Goal: Navigation & Orientation: Find specific page/section

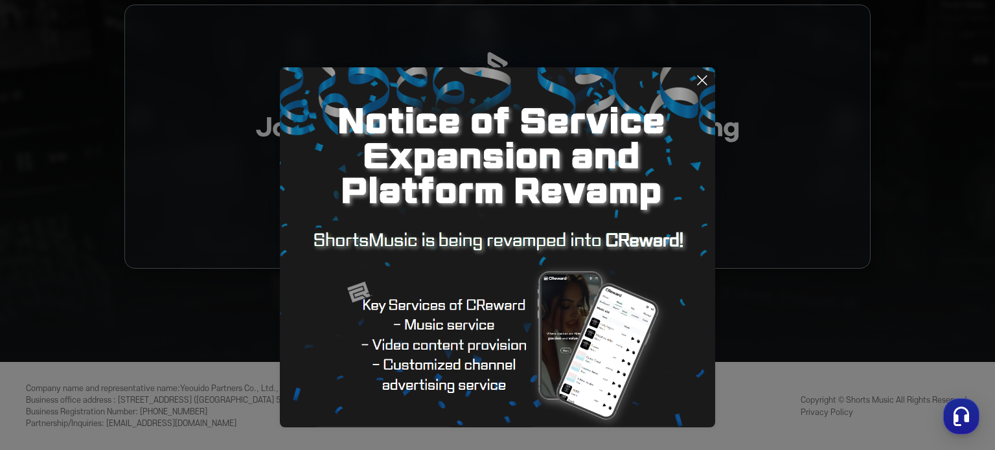
drag, startPoint x: 704, startPoint y: 77, endPoint x: 696, endPoint y: 100, distance: 24.6
click at [704, 78] on icon at bounding box center [701, 80] width 9 height 9
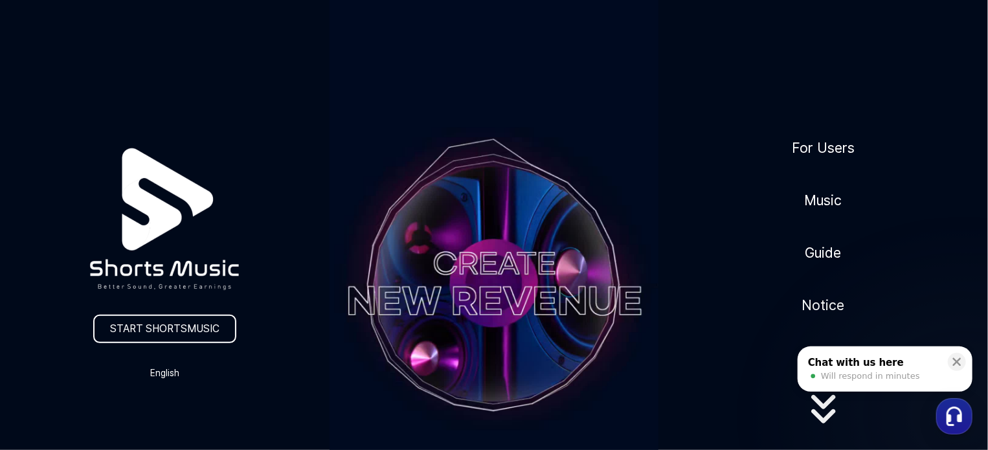
scroll to position [13, 0]
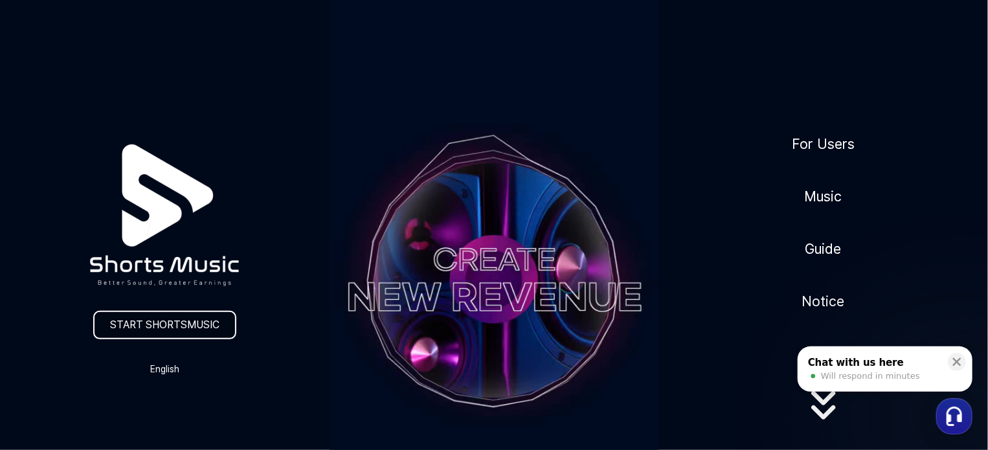
click at [212, 328] on link "START SHORTSMUSIC" at bounding box center [164, 325] width 143 height 28
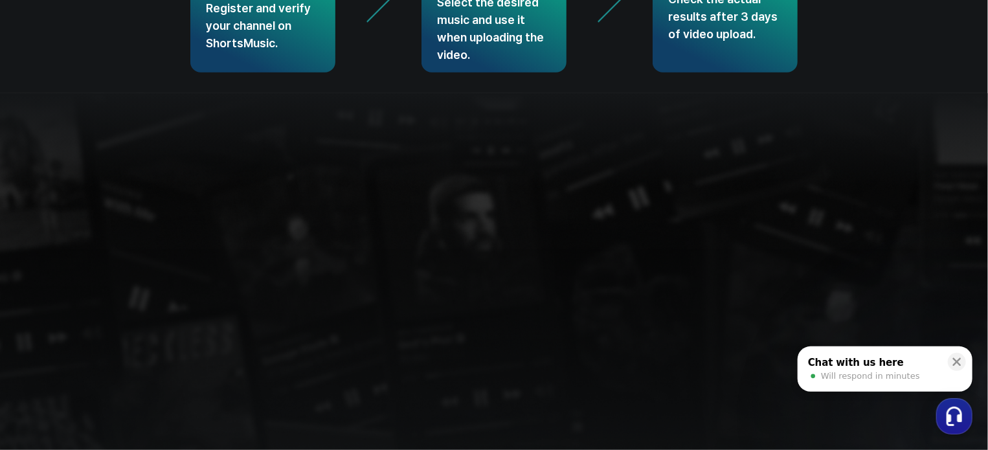
scroll to position [3413, 0]
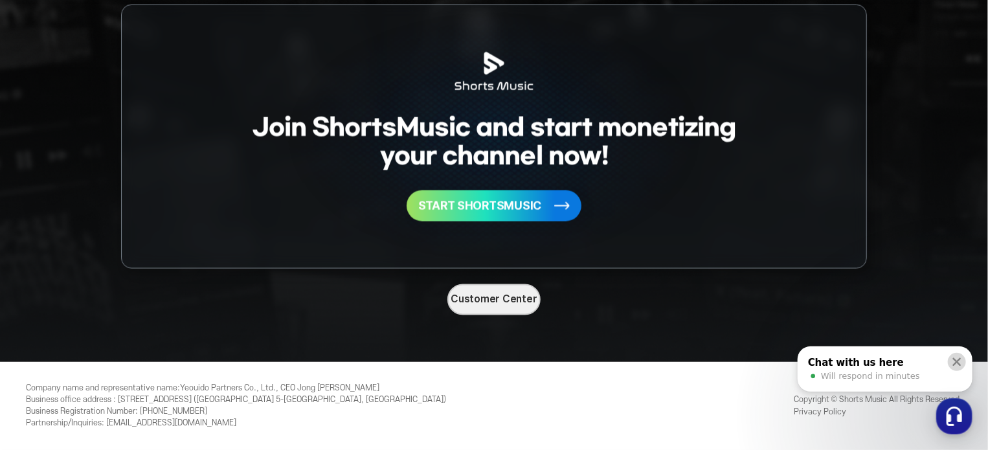
click at [959, 363] on icon at bounding box center [957, 362] width 13 height 13
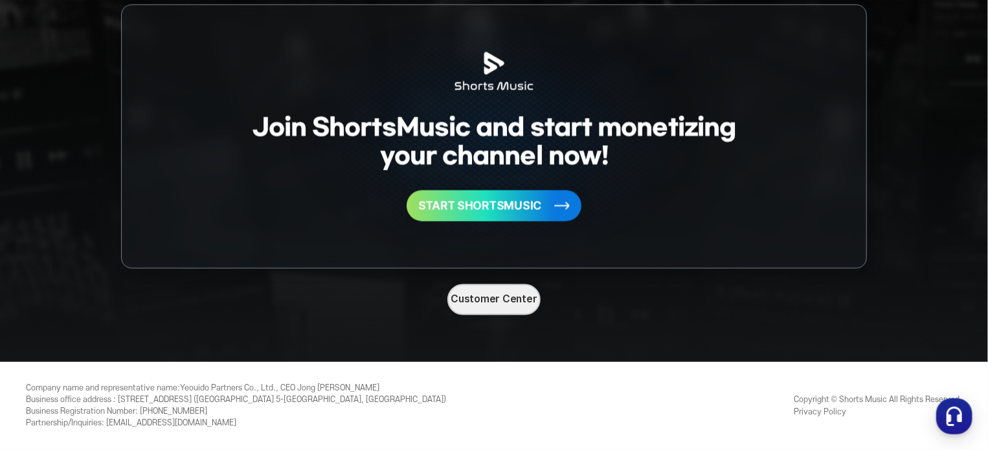
click at [180, 385] on span "Company name and representative name :" at bounding box center [103, 388] width 154 height 9
drag, startPoint x: 184, startPoint y: 387, endPoint x: 249, endPoint y: 389, distance: 64.8
click at [249, 389] on div "Company name and representative name : Yeouido Partners Co., Ltd., CEO Jong Ryo…" at bounding box center [236, 406] width 420 height 47
copy div "Yeouido Partners"
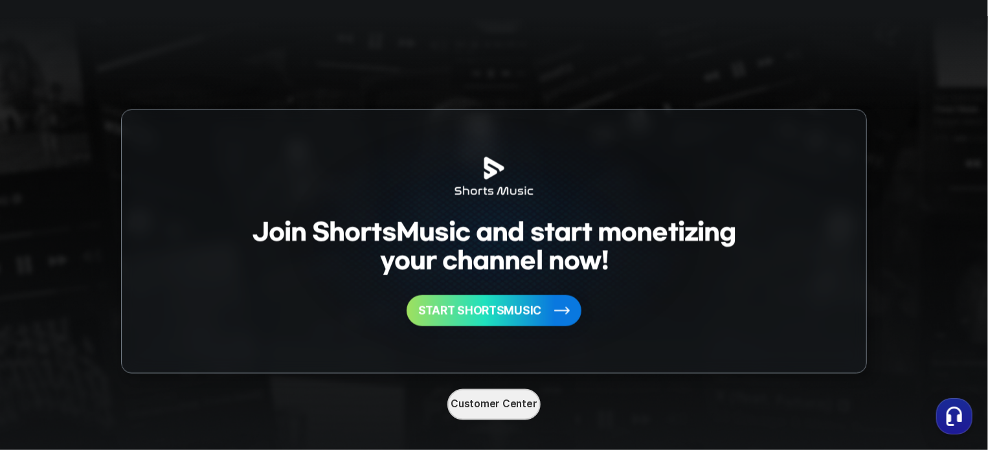
scroll to position [3325, 0]
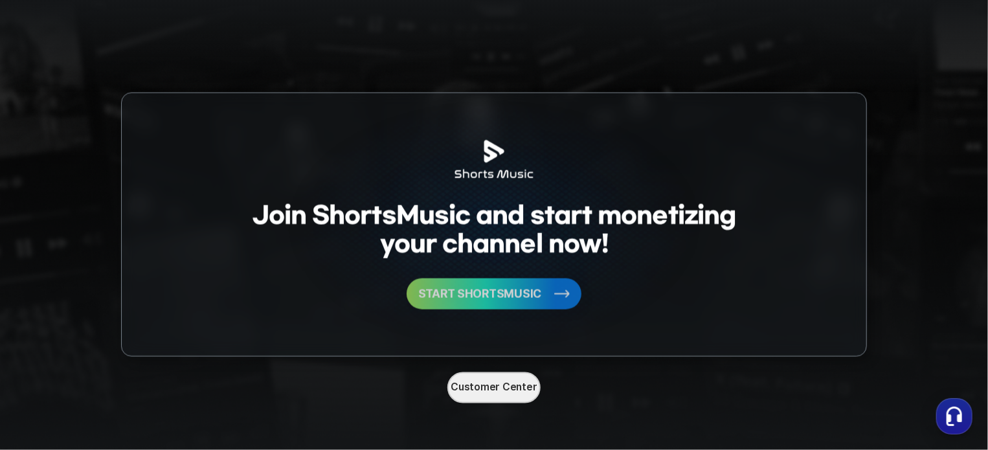
click at [507, 289] on span "START SHORTSMUSIC" at bounding box center [479, 294] width 123 height 12
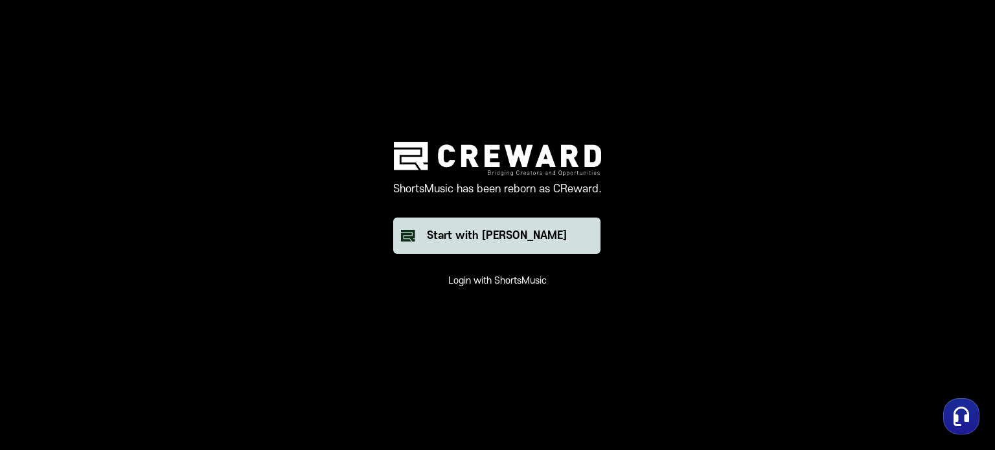
click at [513, 231] on div "Start with [PERSON_NAME]" at bounding box center [497, 236] width 140 height 16
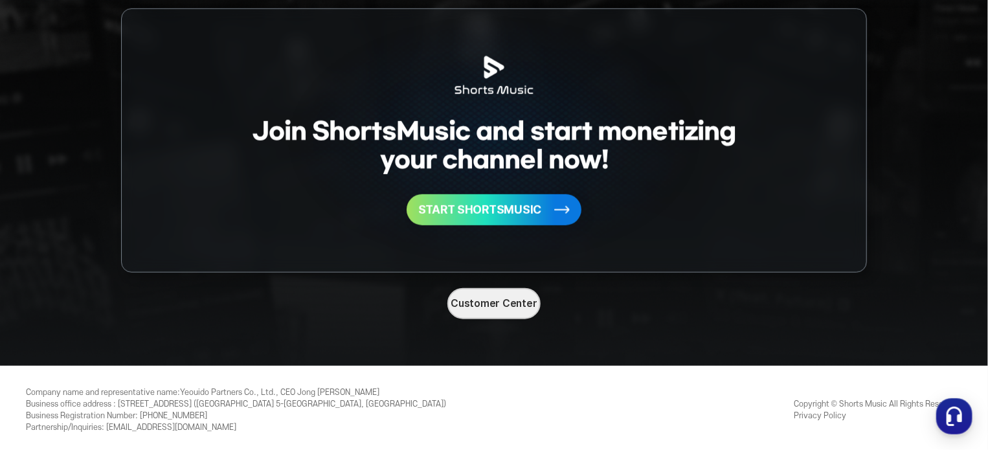
scroll to position [3018, 0]
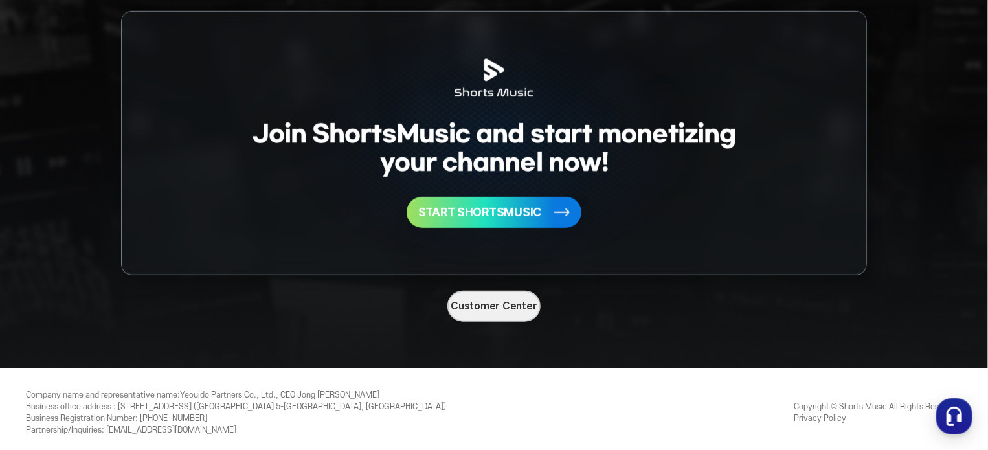
click at [813, 416] on link "Privacy Policy" at bounding box center [820, 418] width 52 height 9
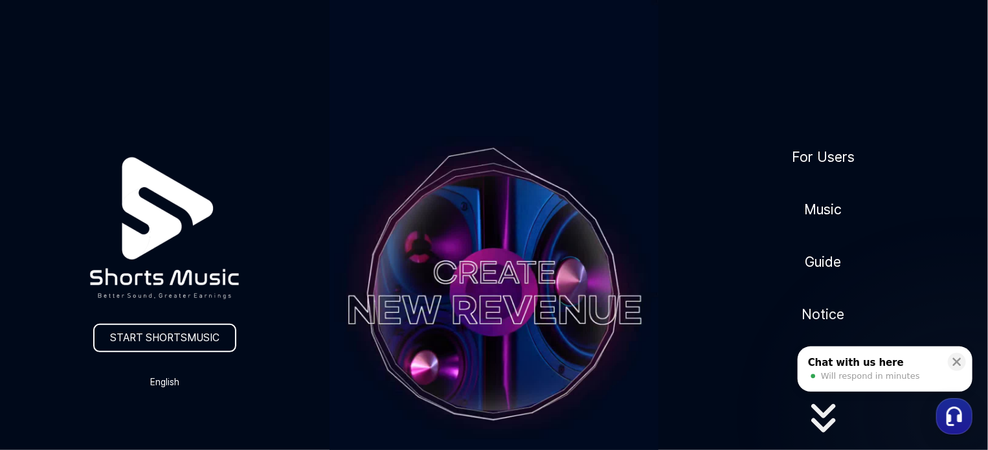
click at [131, 155] on img at bounding box center [164, 228] width 212 height 212
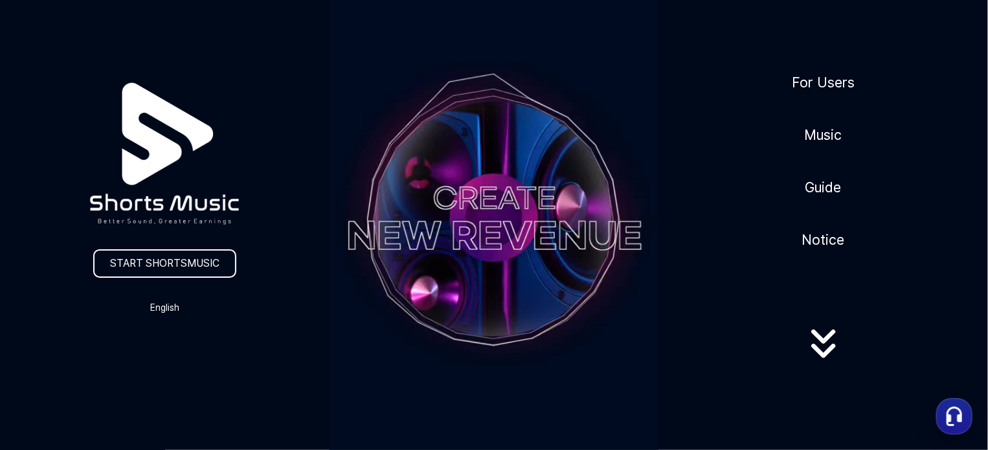
scroll to position [80, 0]
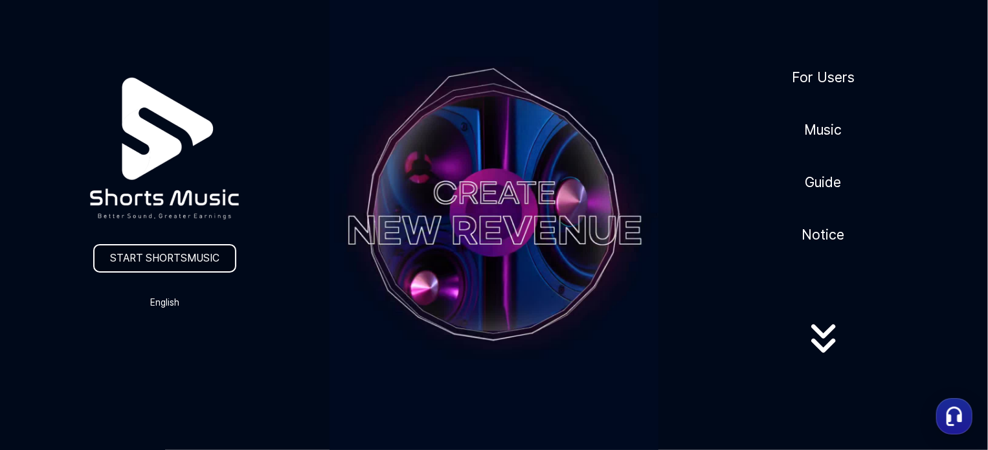
click at [176, 254] on link "START SHORTSMUSIC" at bounding box center [164, 258] width 143 height 28
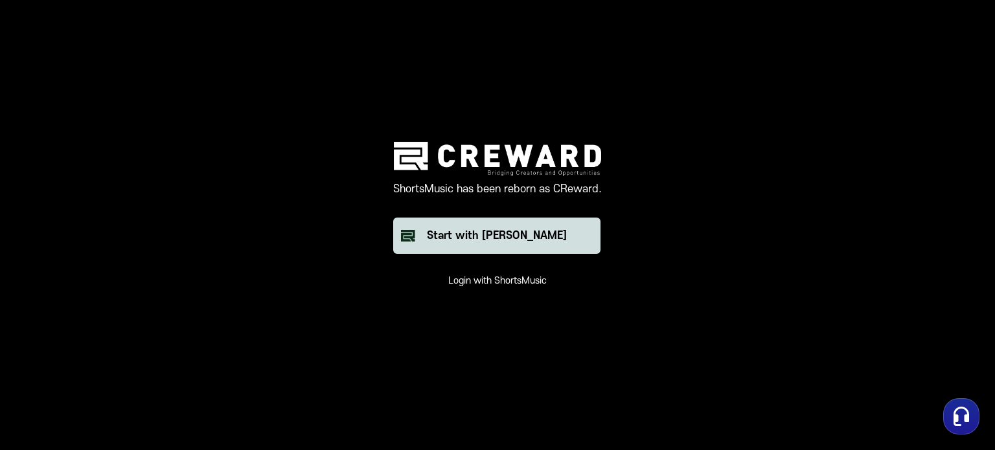
click at [449, 227] on button "Start with [PERSON_NAME]" at bounding box center [496, 236] width 207 height 36
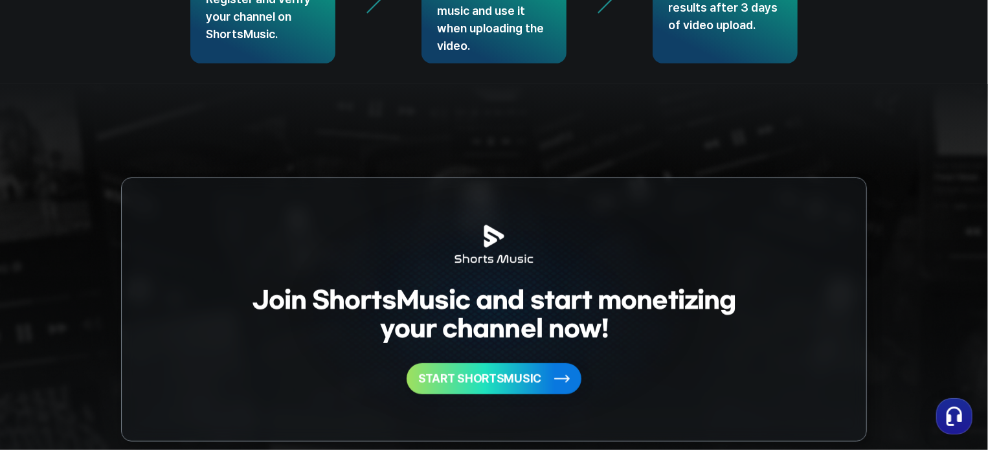
scroll to position [3024, 0]
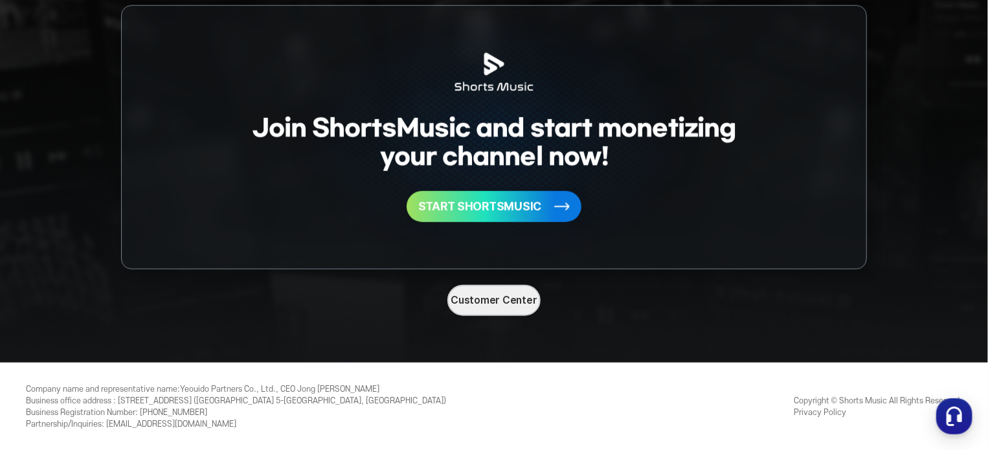
click at [826, 411] on link "Privacy Policy" at bounding box center [820, 413] width 52 height 9
click at [866, 400] on div "Copyright © Shorts Music All Rights Reserved. Privacy Policy" at bounding box center [878, 407] width 168 height 24
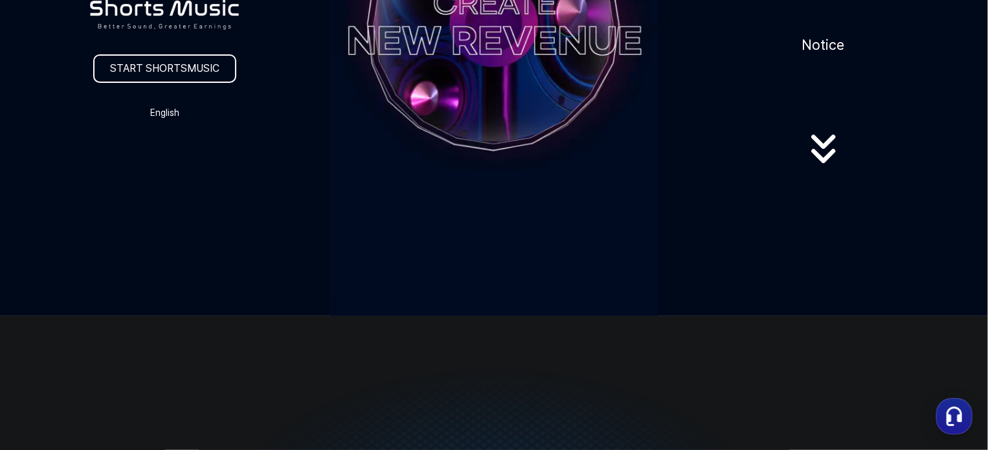
scroll to position [0, 0]
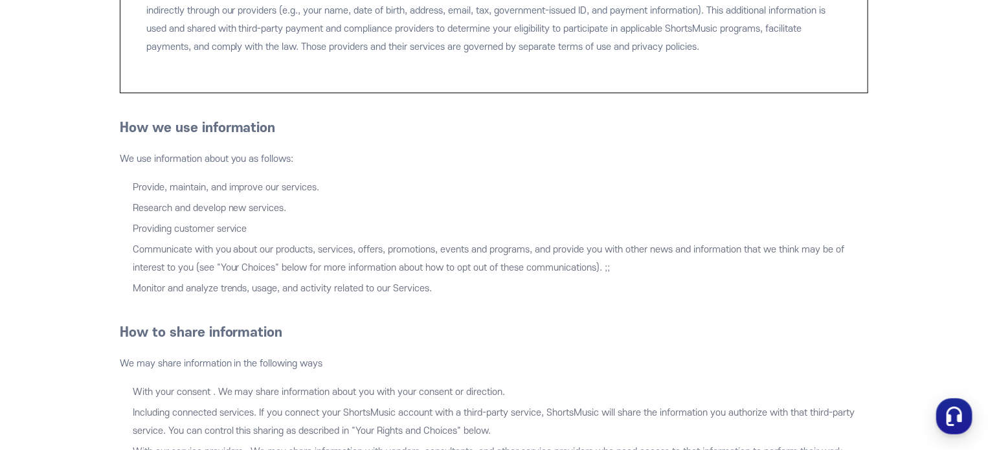
scroll to position [1467, 0]
